Goal: Check status: Check status

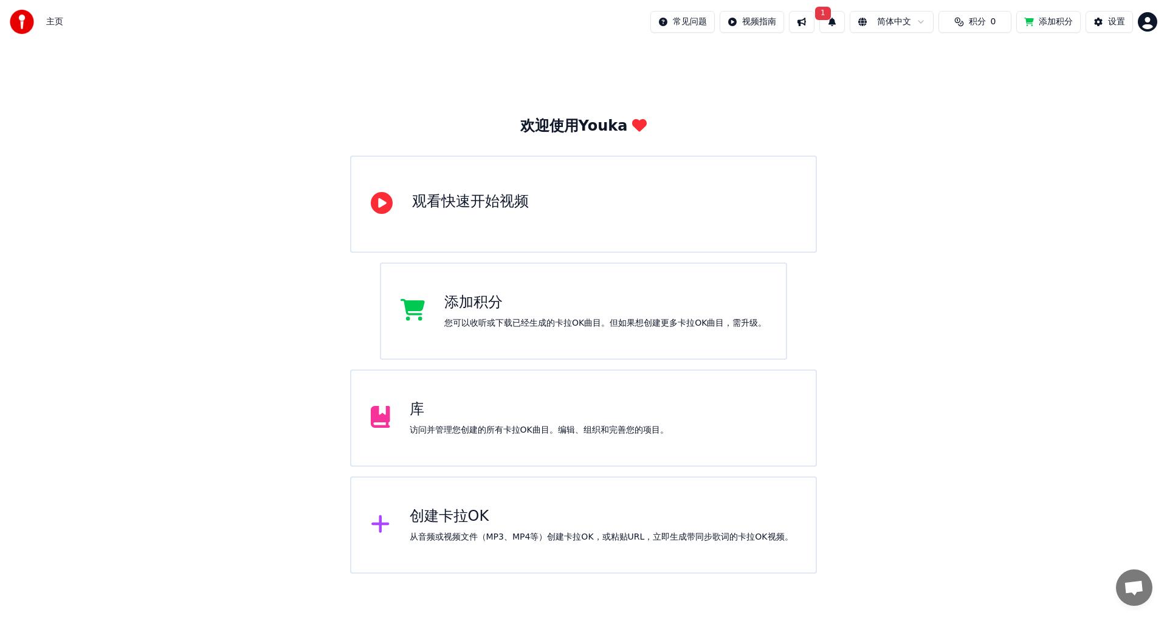
click at [821, 26] on button "1" at bounding box center [832, 22] width 26 height 22
click at [914, 63] on button "更新" at bounding box center [913, 60] width 38 height 22
click at [969, 22] on span "积分" at bounding box center [977, 22] width 17 height 12
click at [974, 97] on button "刷新" at bounding box center [964, 91] width 47 height 22
